Goal: Task Accomplishment & Management: Manage account settings

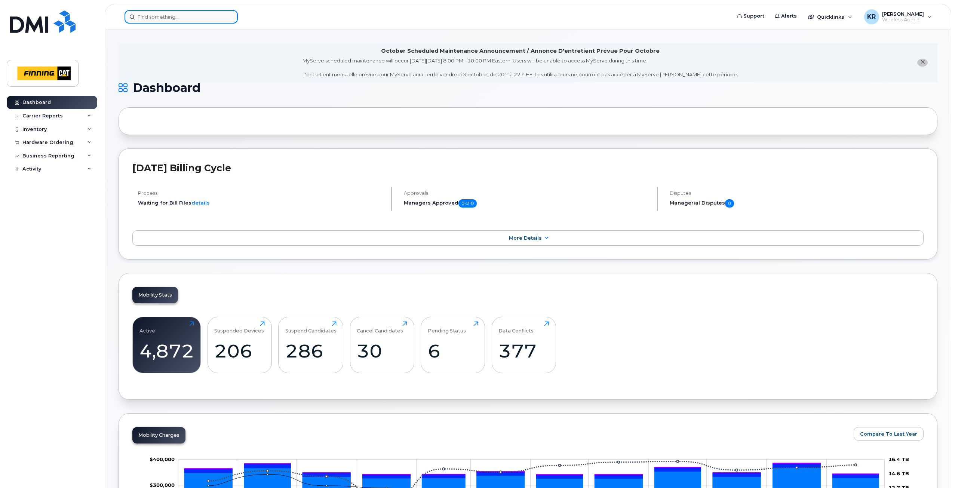
click at [160, 15] on input at bounding box center [181, 16] width 113 height 13
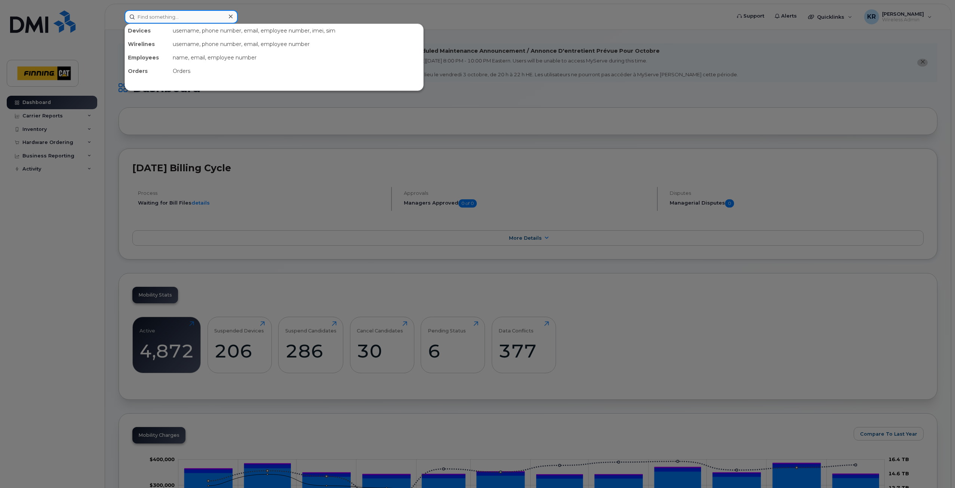
paste input "[PERSON_NAME]"
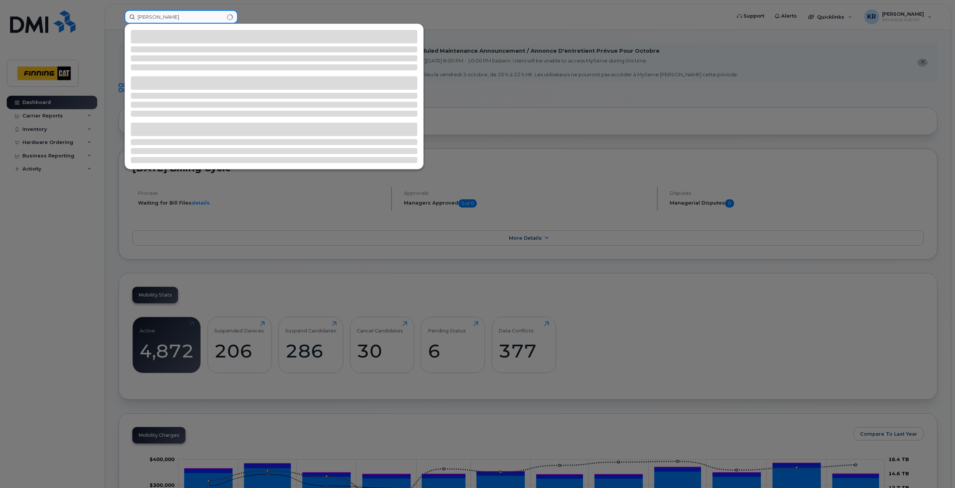
type input "[PERSON_NAME]"
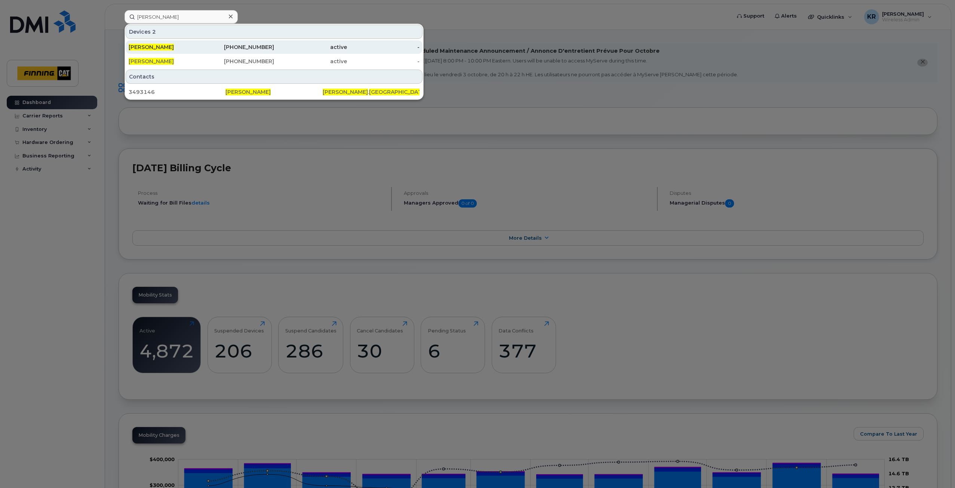
click at [249, 50] on div "587-645-3232" at bounding box center [238, 46] width 73 height 7
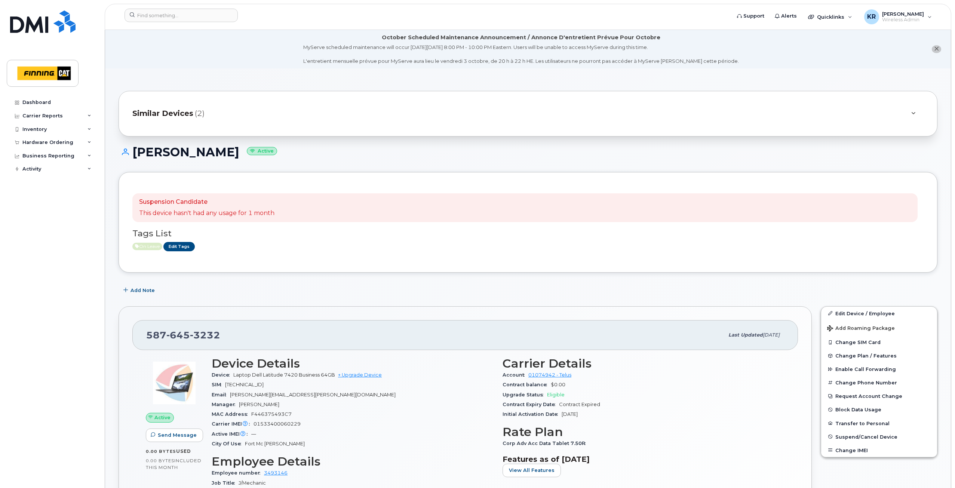
click at [166, 111] on span "Similar Devices" at bounding box center [162, 113] width 61 height 11
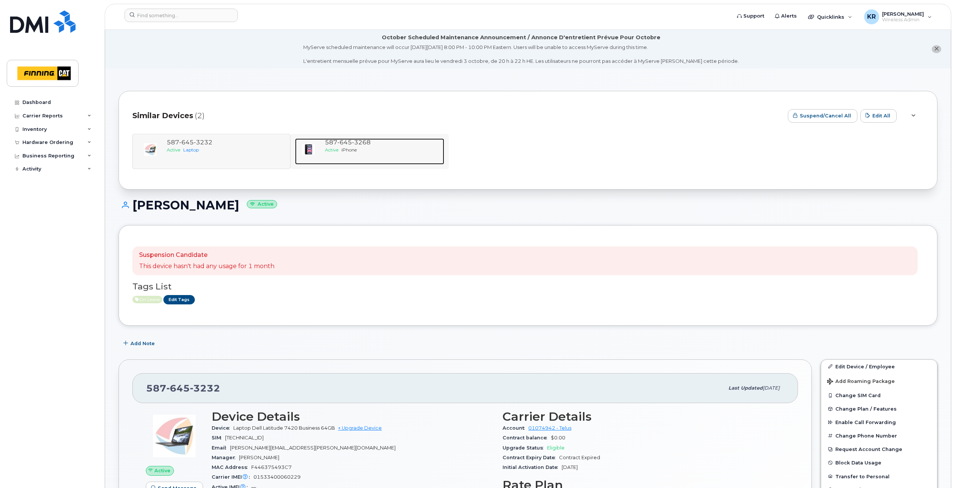
click at [365, 141] on span "3268" at bounding box center [361, 142] width 19 height 7
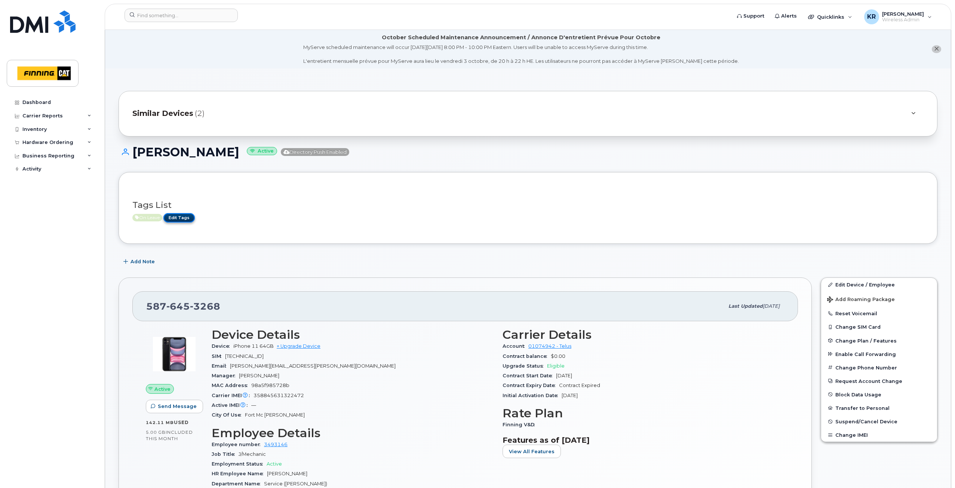
click at [185, 217] on link "Edit Tags" at bounding box center [178, 217] width 31 height 9
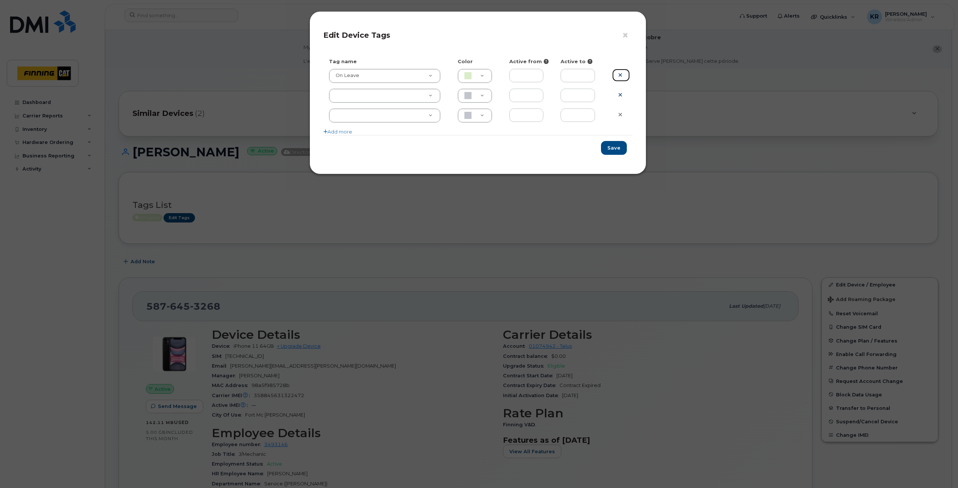
click at [618, 75] on icon at bounding box center [620, 75] width 4 height 6
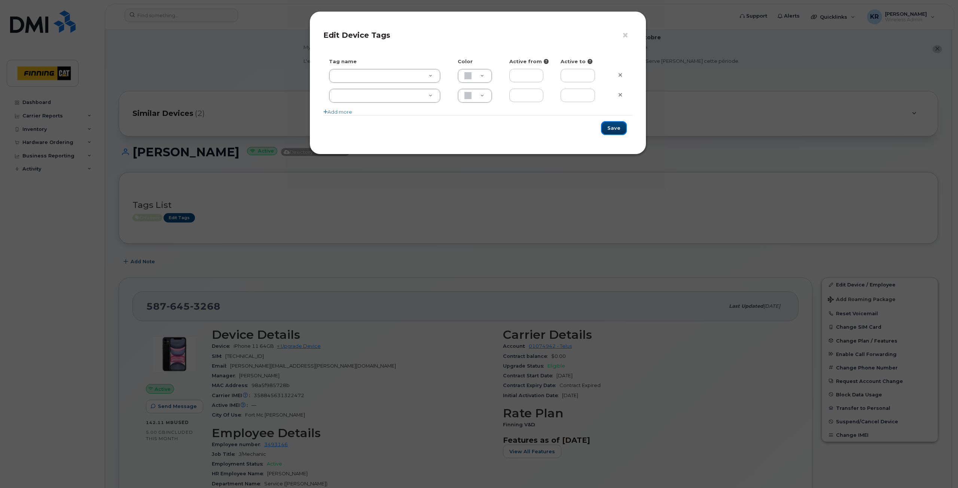
click at [619, 129] on button "Save" at bounding box center [614, 128] width 26 height 14
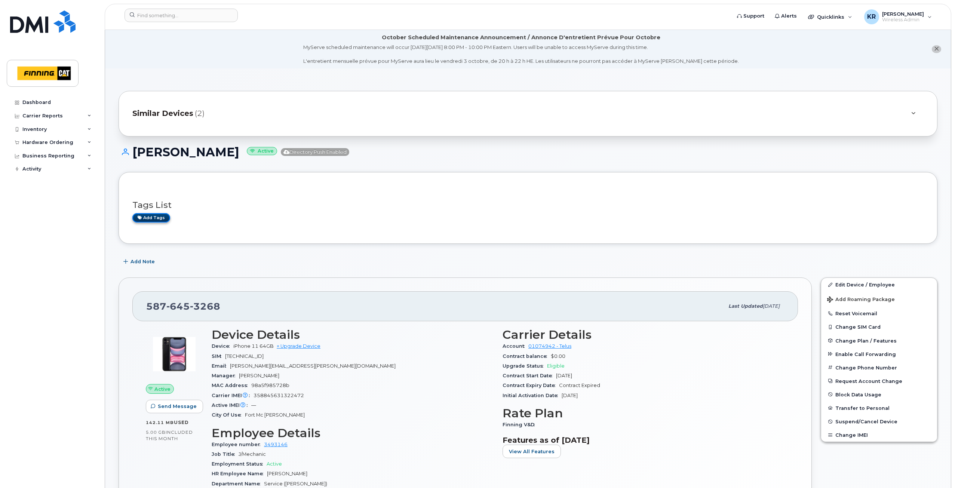
click at [160, 218] on link "Add tags" at bounding box center [151, 217] width 38 height 9
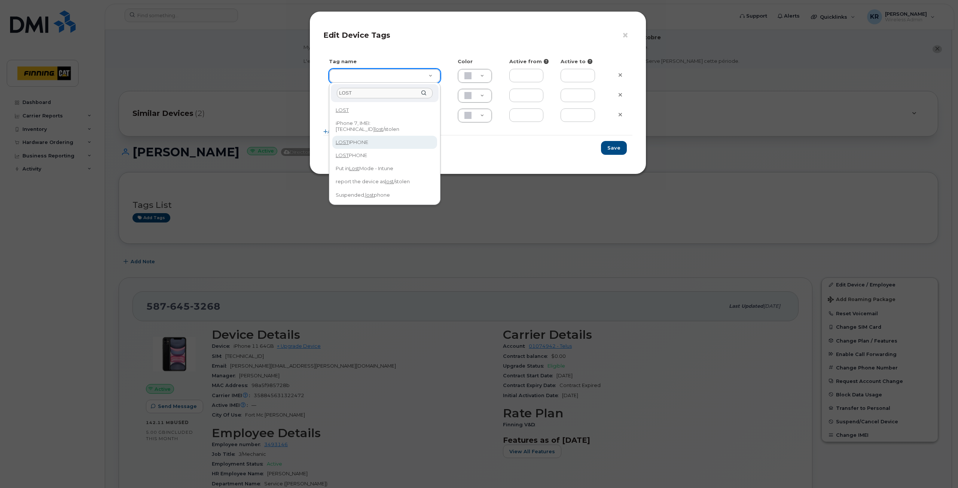
type input "LOST"
type input "LOST IPHONE"
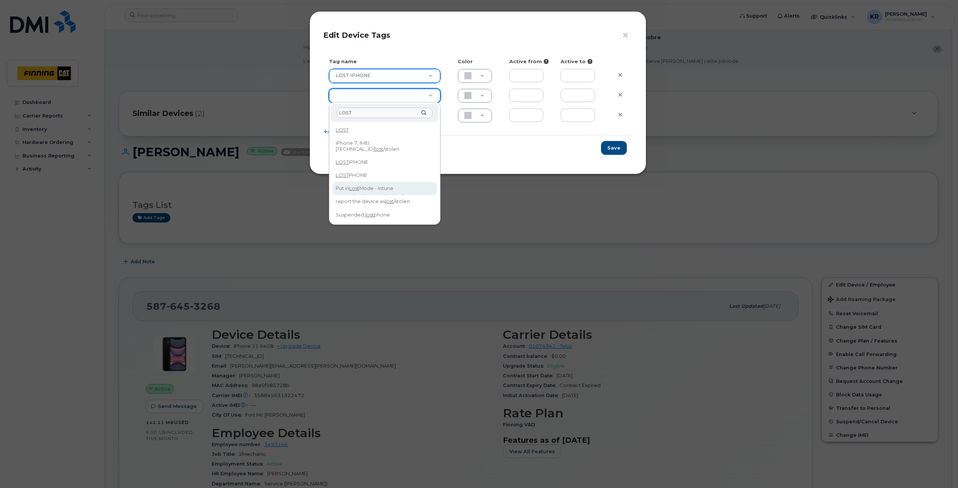
type input "LOST"
type input "Put in Lost Mode - Intune"
type input "F7E8B5"
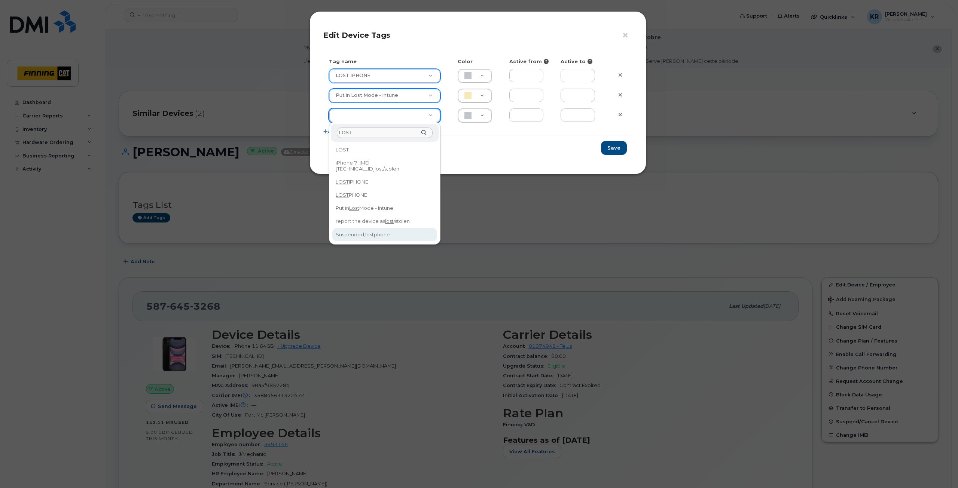
type input "LOST"
type input "Suspended, lost phone"
type input "F8C6C8"
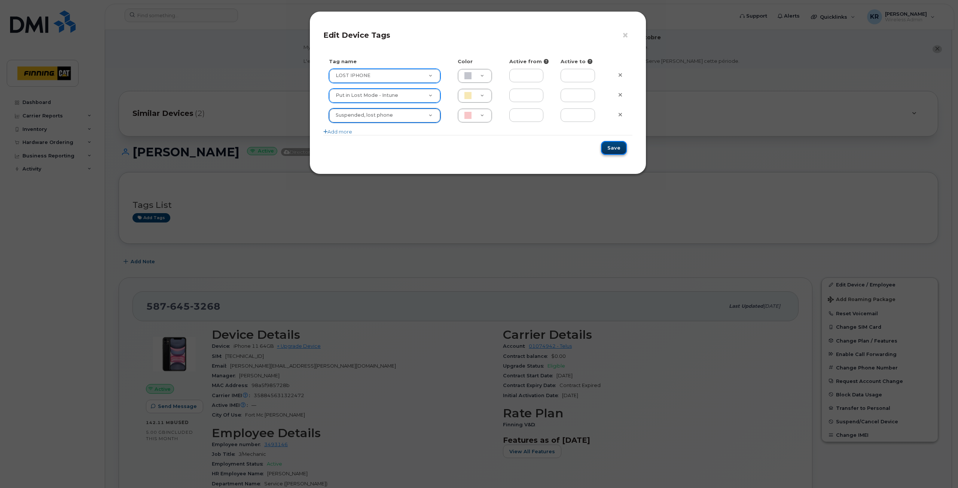
click at [619, 147] on button "Save" at bounding box center [614, 148] width 26 height 14
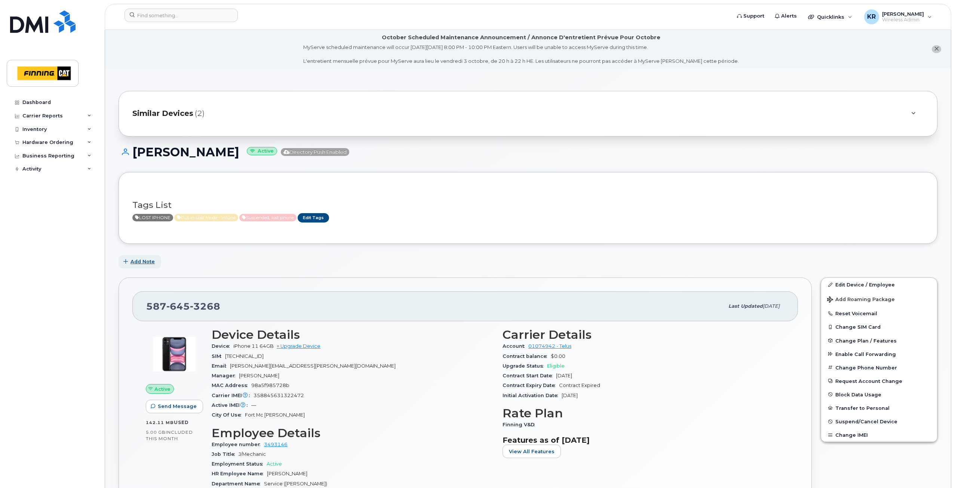
click at [143, 262] on span "Add Note" at bounding box center [143, 261] width 24 height 7
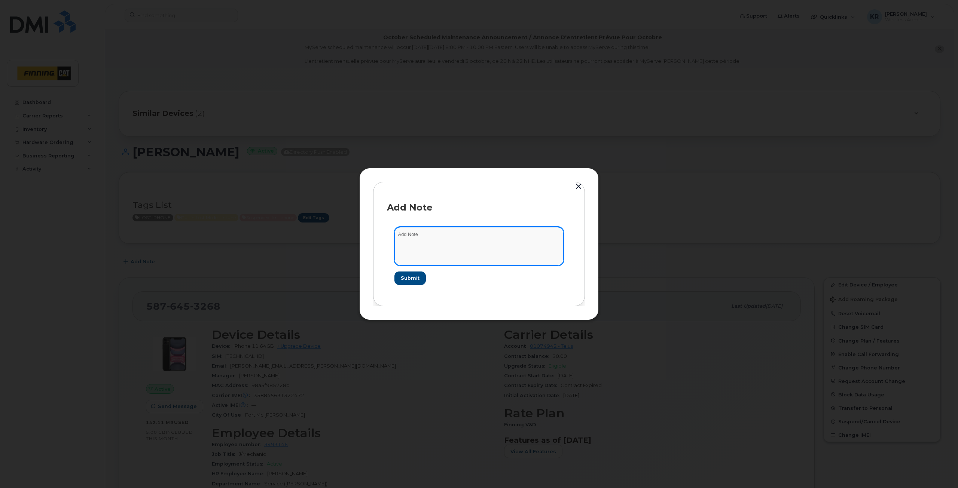
click at [409, 242] on textarea at bounding box center [478, 246] width 169 height 38
paste textarea "SCTASK0832366"
type textarea "SCTASK0832366 - Device noted as LOST. InTune has updated LOST lock on device. S…"
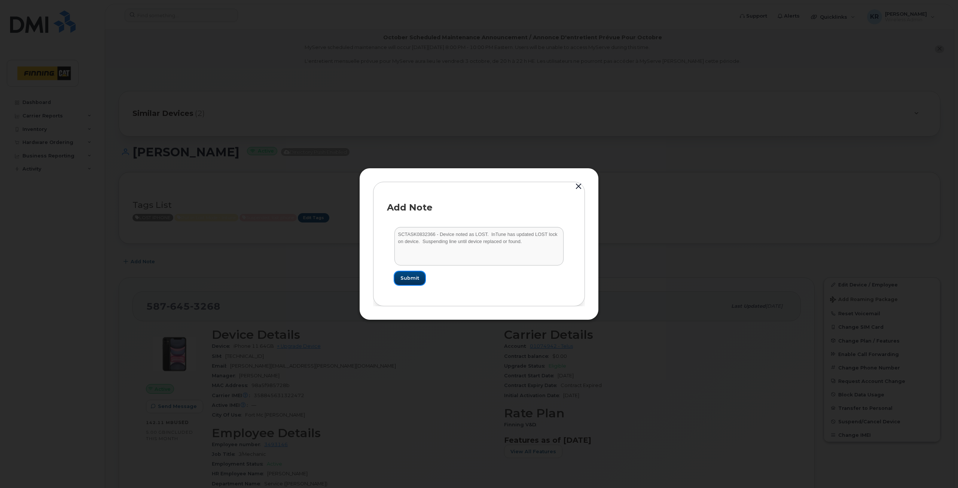
click at [405, 276] on span "Submit" at bounding box center [409, 278] width 19 height 7
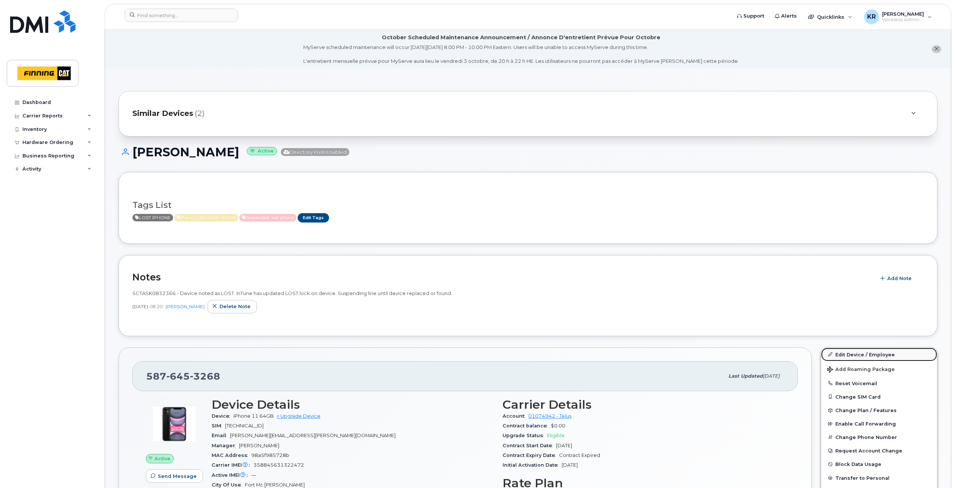
click at [845, 353] on link "Edit Device / Employee" at bounding box center [879, 354] width 116 height 13
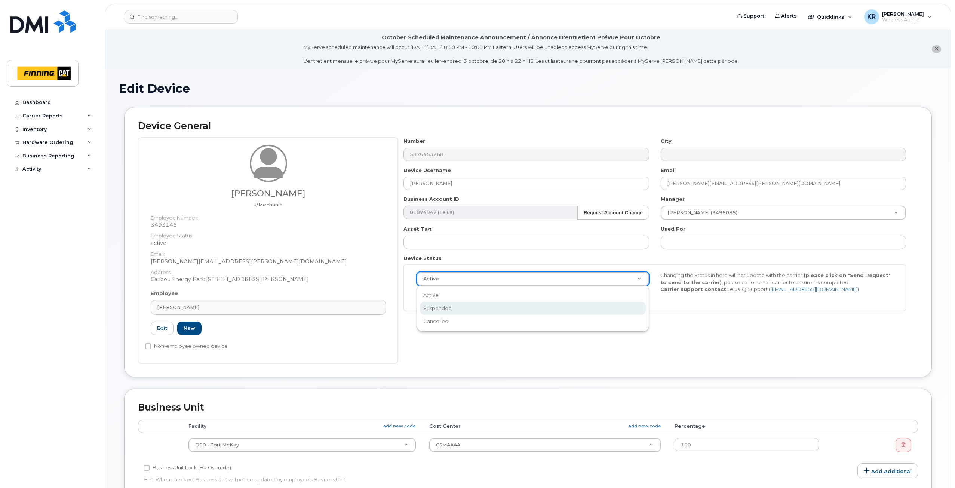
select select "suspended"
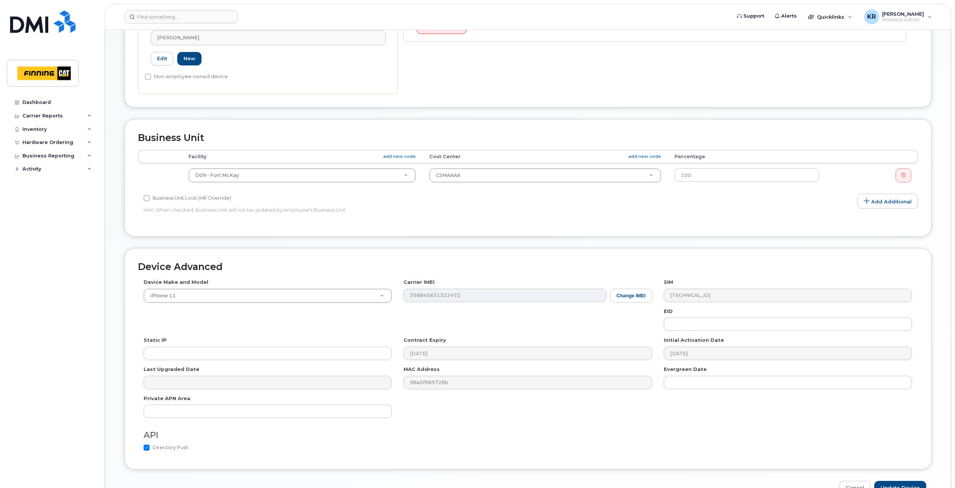
scroll to position [314, 0]
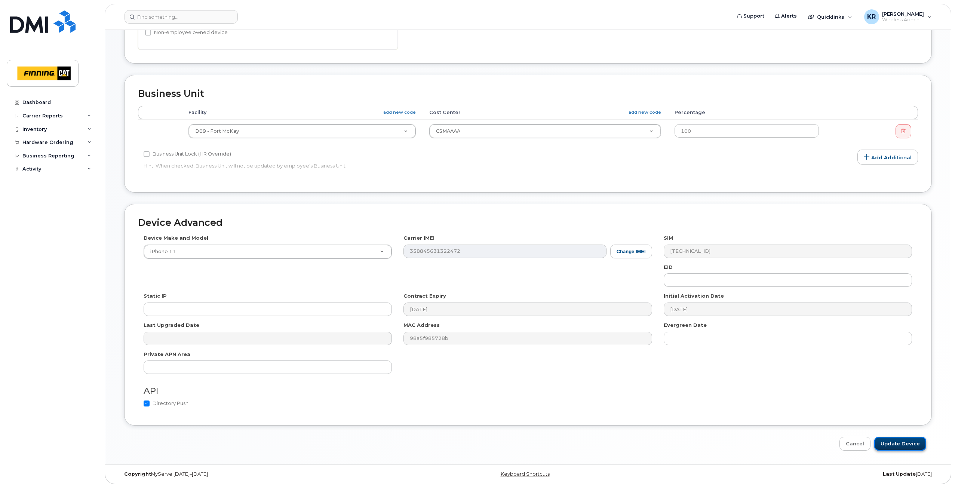
click at [902, 451] on input "Update Device" at bounding box center [900, 444] width 52 height 14
type input "Saving..."
click at [901, 445] on div "Cancel Saving..." at bounding box center [528, 444] width 808 height 14
